Goal: Task Accomplishment & Management: Manage account settings

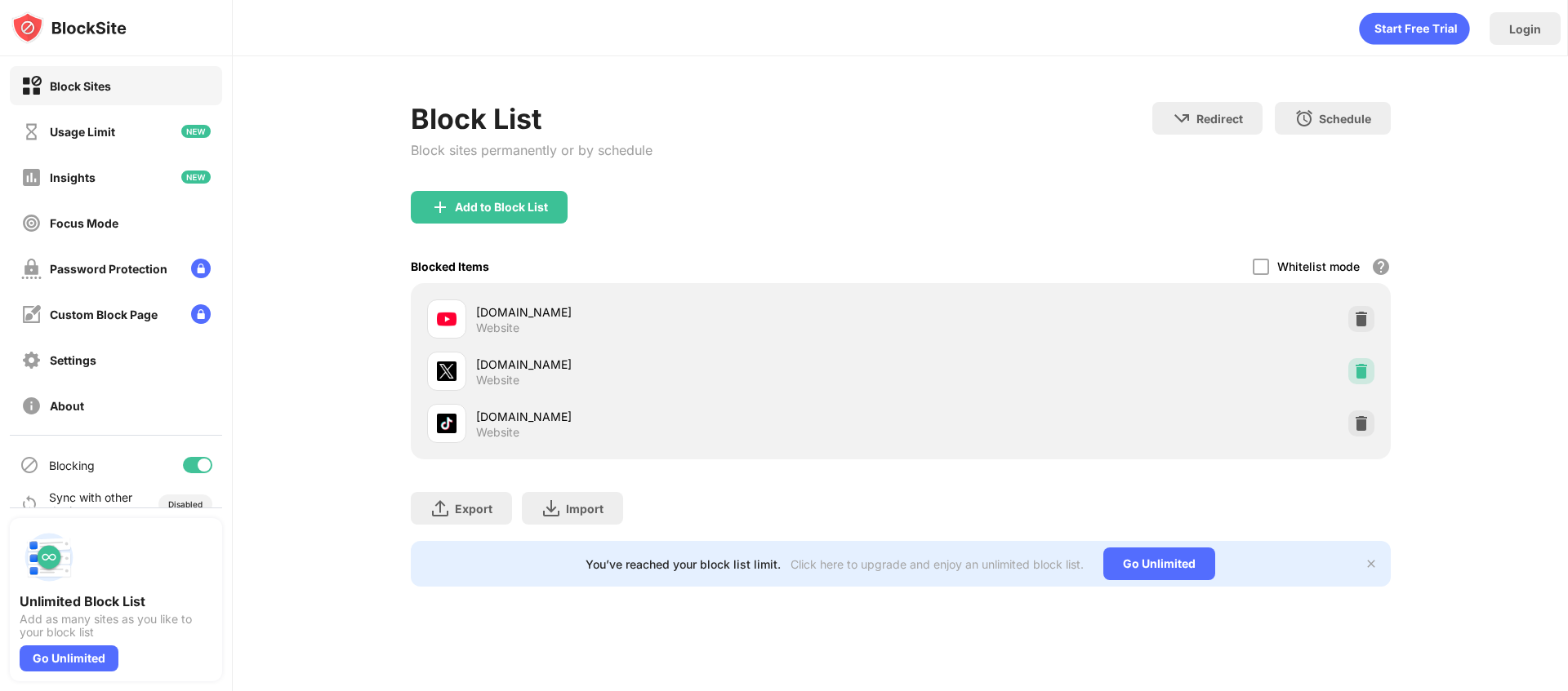
click at [1364, 369] on img at bounding box center [1361, 371] width 17 height 17
